Goal: Information Seeking & Learning: Learn about a topic

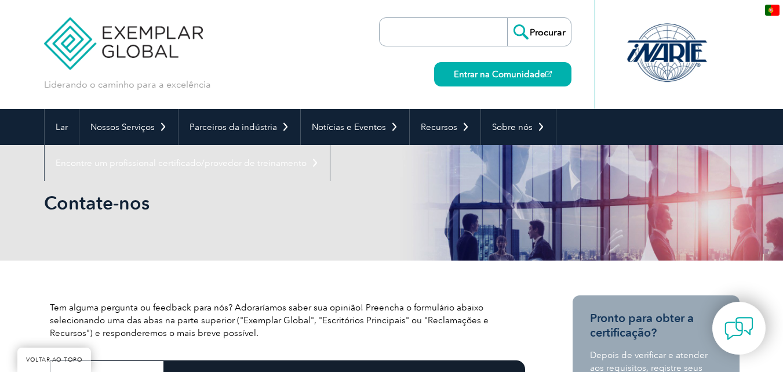
scroll to position [341, 0]
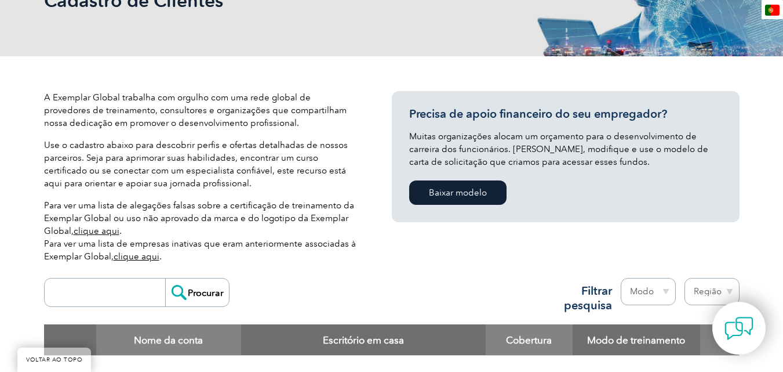
scroll to position [525, 0]
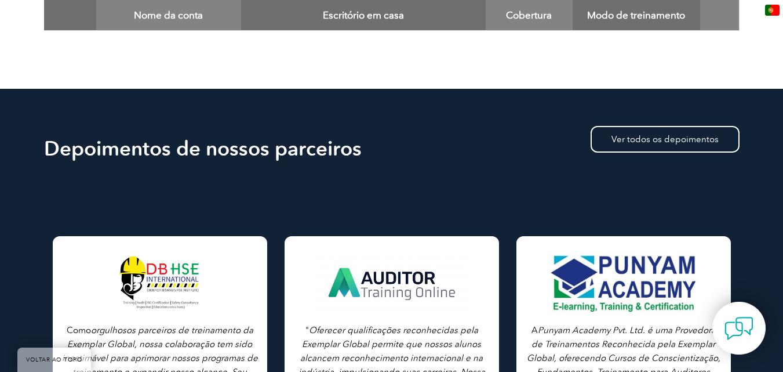
click at [339, 12] on font "Escritório em casa" at bounding box center [363, 15] width 81 height 12
click at [173, 13] on font "Nome da conta" at bounding box center [168, 15] width 69 height 12
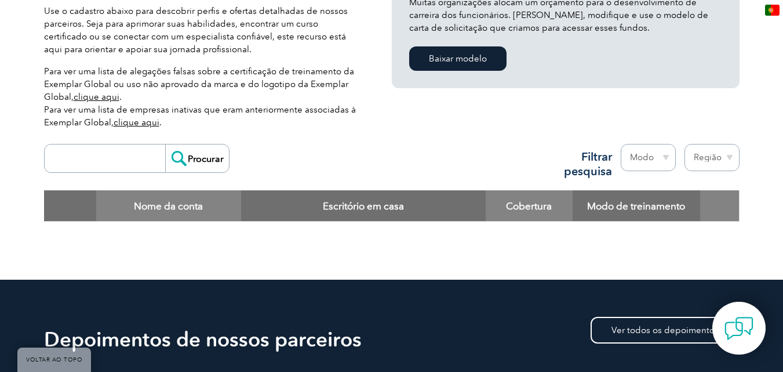
scroll to position [332, 0]
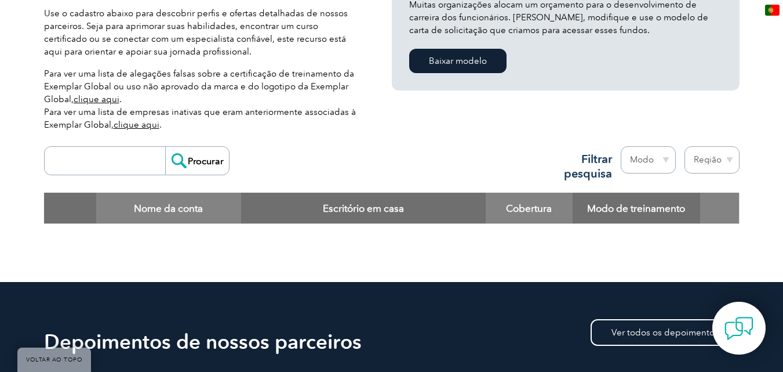
click at [709, 158] on select "Região Austrália Bahrein Bangladesh Brasil Canadá Colômbia República Dominicana…" at bounding box center [712, 159] width 55 height 27
select select "Brazil"
click at [685, 146] on select "Região Austrália Bahrein Bangladesh Brasil Canadá Colômbia República Dominicana…" at bounding box center [712, 159] width 55 height 27
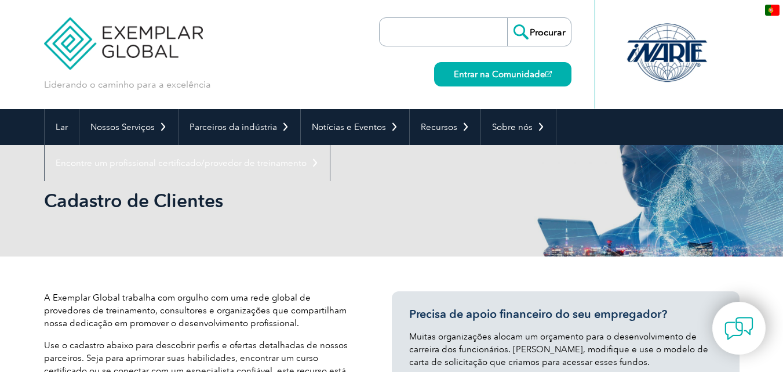
select select "Brazil"
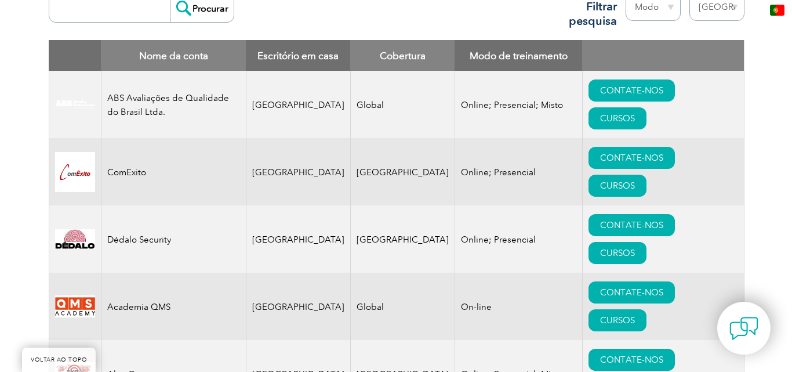
scroll to position [523, 0]
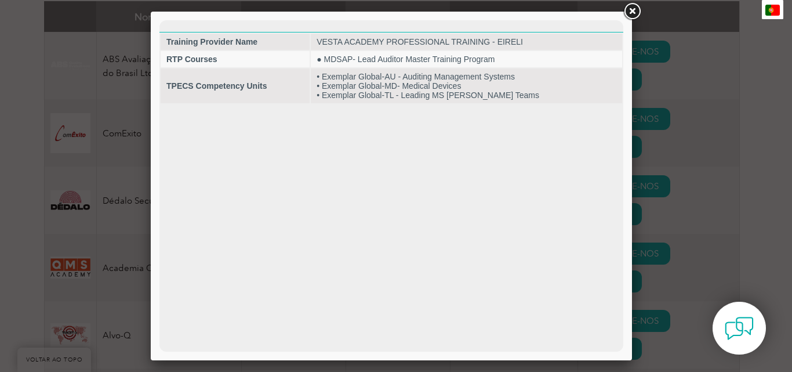
scroll to position [0, 0]
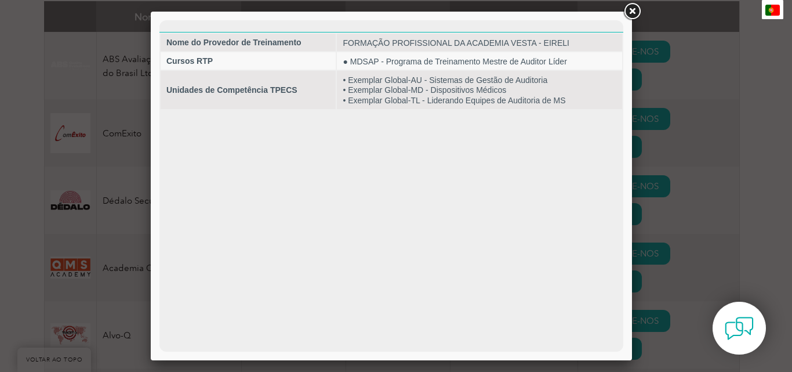
click at [634, 12] on link at bounding box center [631, 11] width 21 height 21
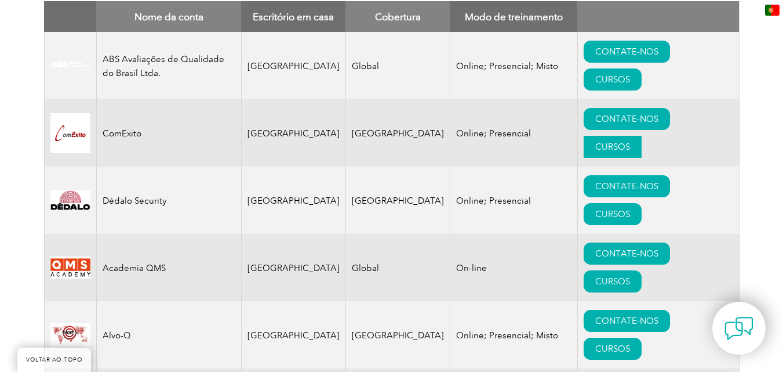
click at [630, 141] on font "CURSOS" at bounding box center [612, 146] width 35 height 10
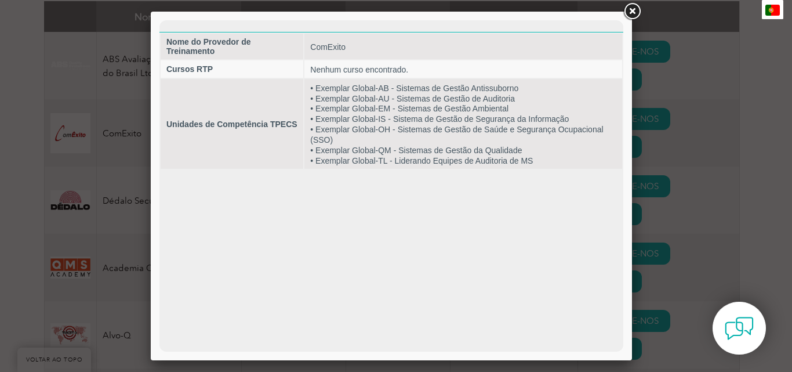
click at [637, 8] on link at bounding box center [631, 11] width 21 height 21
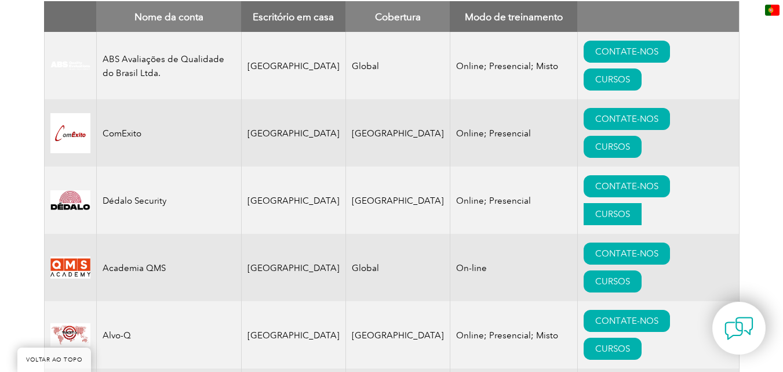
click at [630, 209] on font "CURSOS" at bounding box center [612, 214] width 35 height 10
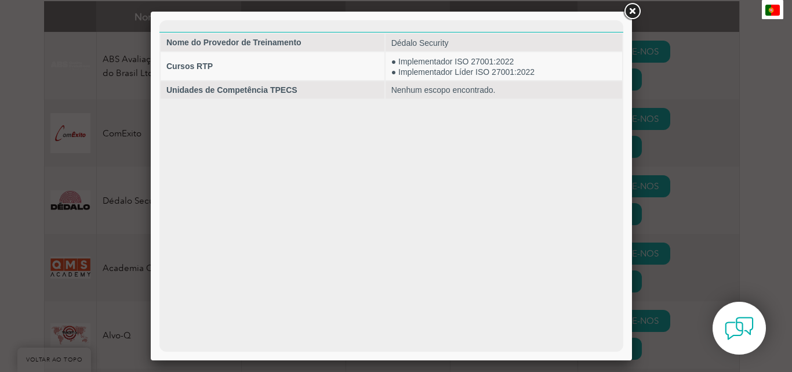
click at [628, 9] on link at bounding box center [631, 11] width 21 height 21
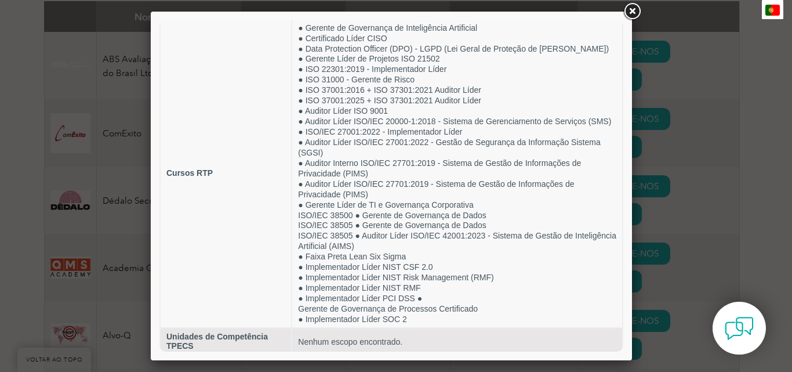
scroll to position [46, 0]
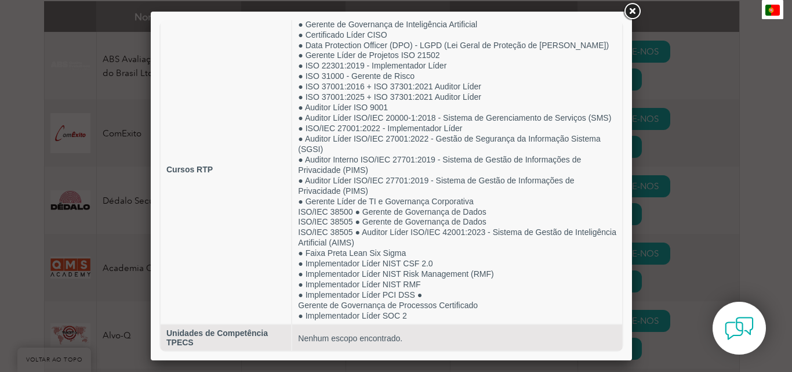
click at [633, 10] on link at bounding box center [631, 11] width 21 height 21
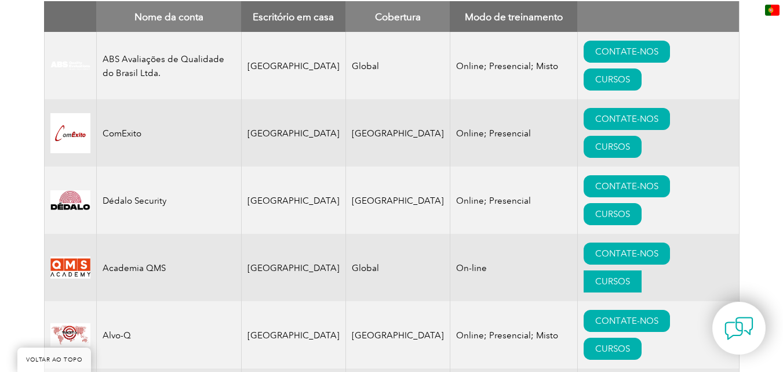
click at [642, 270] on link "CURSOS" at bounding box center [613, 281] width 58 height 22
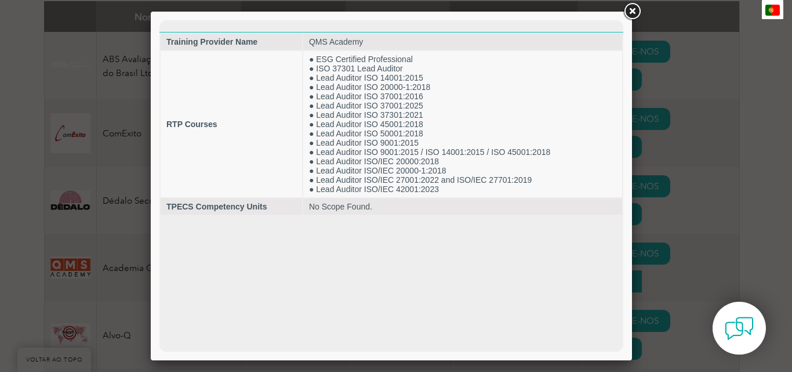
scroll to position [0, 0]
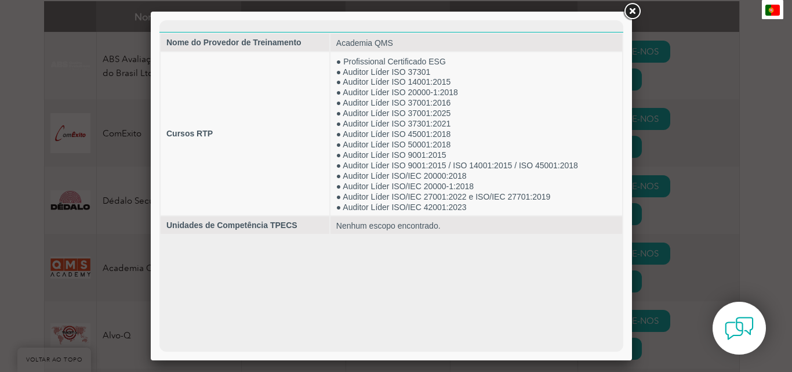
click at [634, 12] on link at bounding box center [631, 11] width 21 height 21
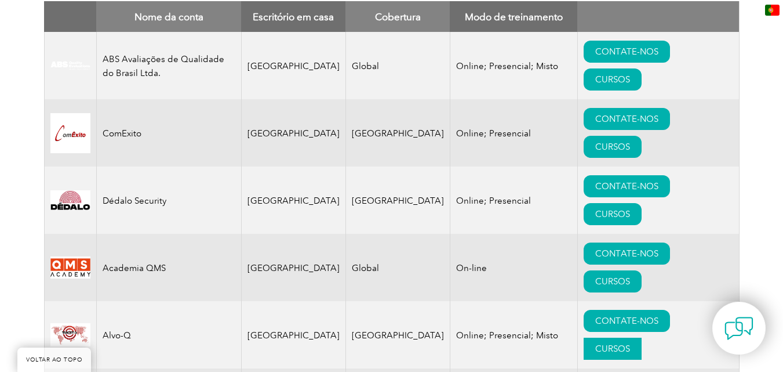
click at [630, 343] on font "CURSOS" at bounding box center [612, 348] width 35 height 10
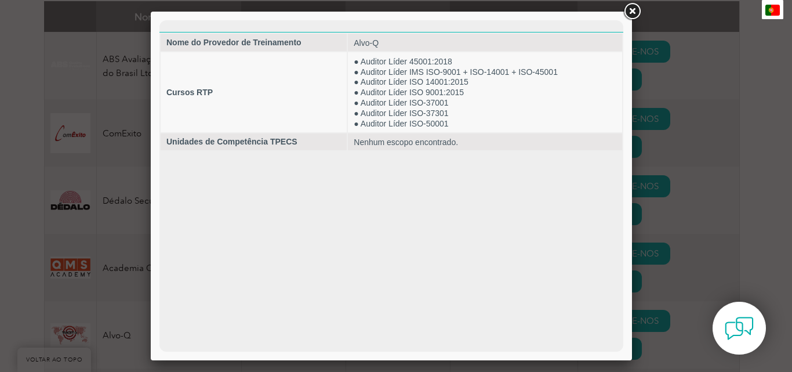
click at [628, 13] on link at bounding box center [631, 11] width 21 height 21
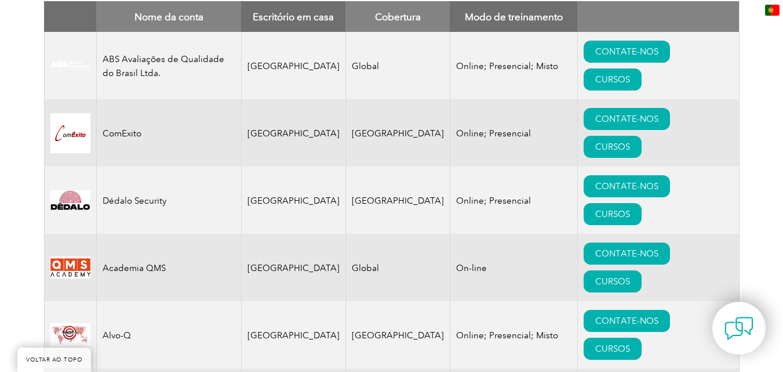
click at [630, 74] on font "CURSOS" at bounding box center [612, 79] width 35 height 10
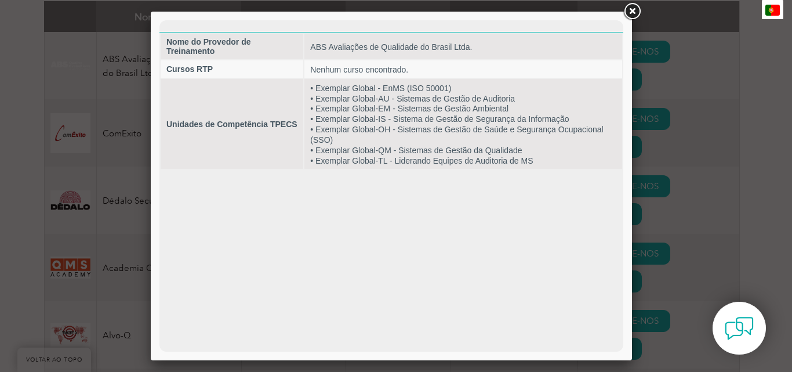
drag, startPoint x: 430, startPoint y: 34, endPoint x: 300, endPoint y: 227, distance: 232.7
click at [300, 170] on html "Nome do Provedor de Treinamento ABS Avaliações de Qualidade do Brasil Ltda. Cur…" at bounding box center [391, 95] width 464 height 150
click at [633, 11] on link at bounding box center [631, 11] width 21 height 21
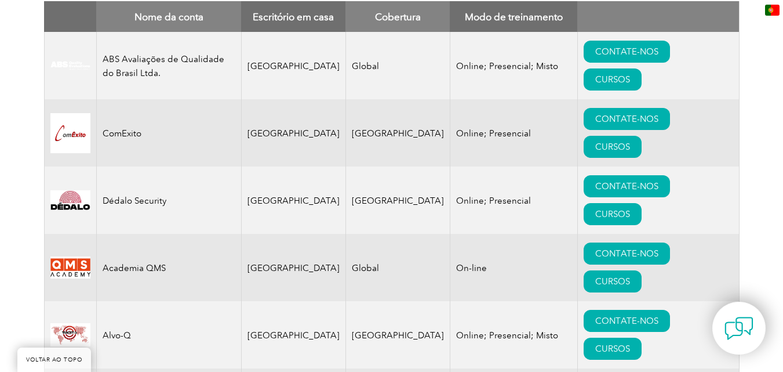
click at [748, 84] on div "A Exemplar Global trabalha com orgulho com uma rede global de provedores de tre…" at bounding box center [391, 147] width 783 height 828
